Goal: Navigation & Orientation: Find specific page/section

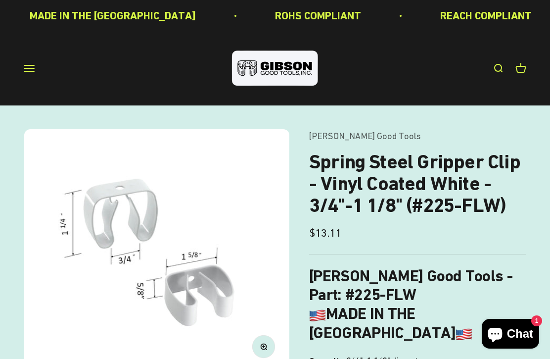
click at [24, 66] on button "Open navigation menu" at bounding box center [29, 68] width 11 height 11
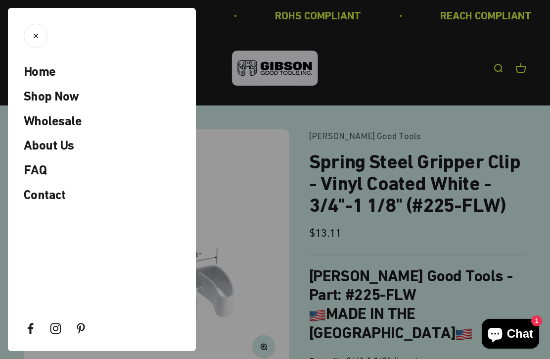
click at [44, 72] on span "Home" at bounding box center [40, 71] width 32 height 15
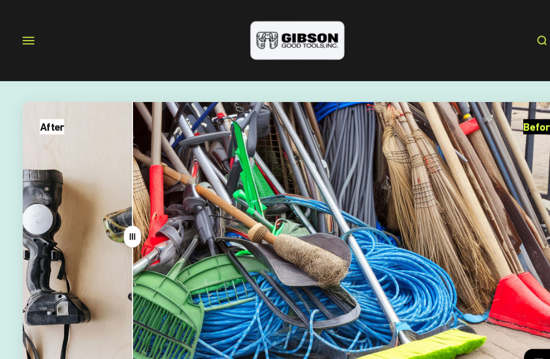
scroll to position [2082, 0]
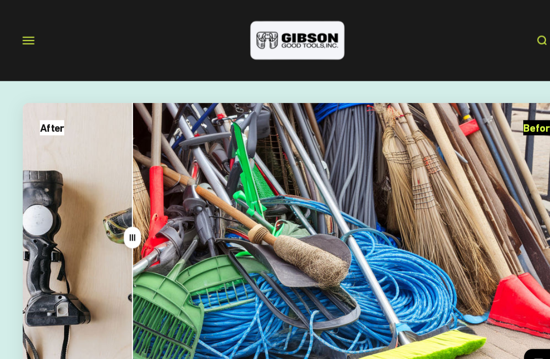
click at [24, 39] on button "Open navigation menu" at bounding box center [29, 37] width 11 height 11
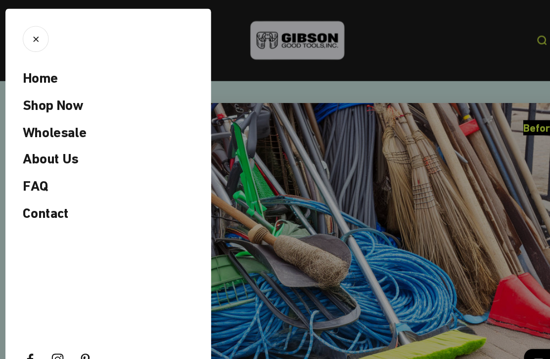
click at [58, 98] on span "Shop Now" at bounding box center [51, 96] width 55 height 15
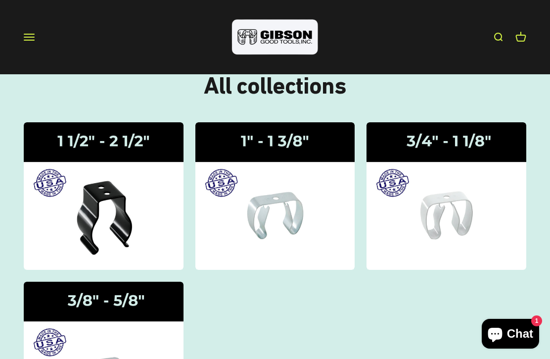
scroll to position [46, 0]
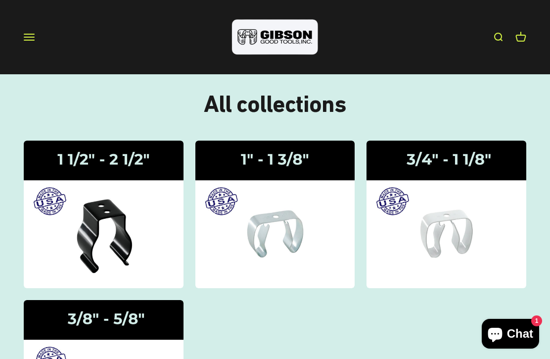
click at [458, 220] on img at bounding box center [447, 213] width 160 height 147
